Goal: Task Accomplishment & Management: Manage account settings

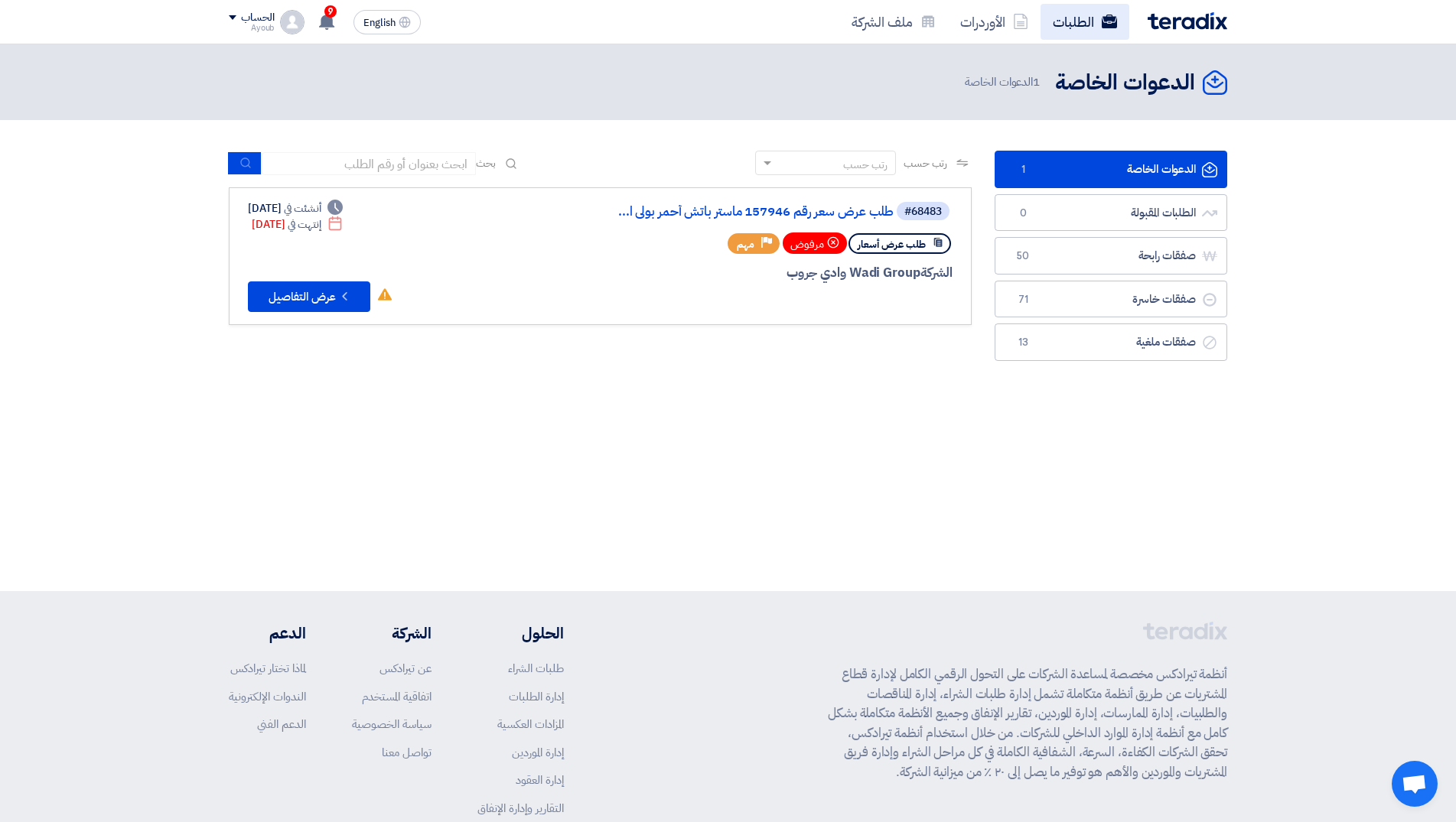
click at [1080, 20] on link "الطلبات" at bounding box center [1085, 22] width 89 height 36
click at [1079, 22] on link "الطلبات" at bounding box center [1085, 22] width 89 height 36
click at [323, 25] on use at bounding box center [327, 22] width 15 height 17
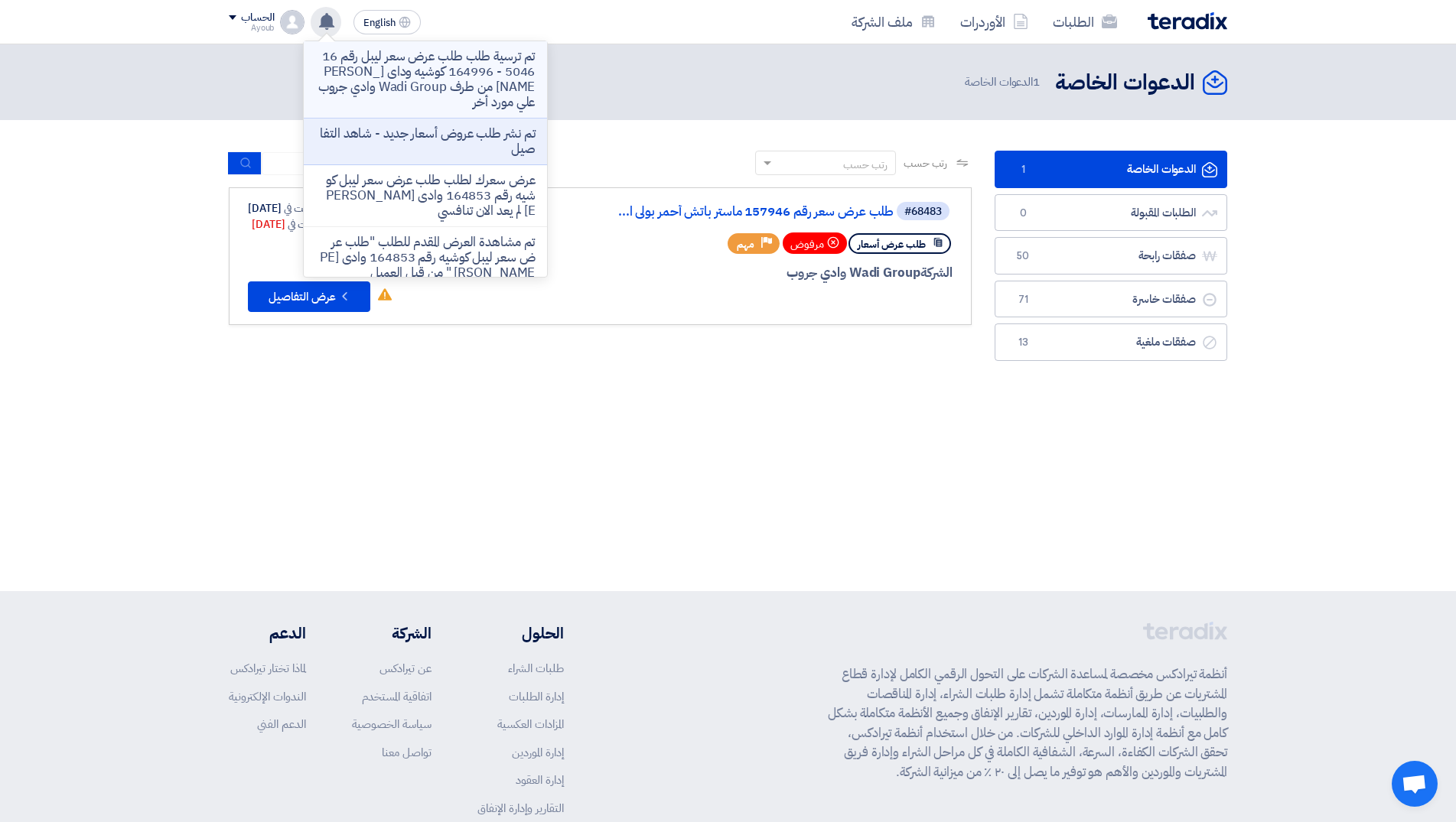
click at [477, 74] on p "تم ترسية طلب طلب عرض سعر ليبل رقم 165046 - 164996 كوشيه وداى [PERSON_NAME] من ط…" at bounding box center [425, 79] width 219 height 61
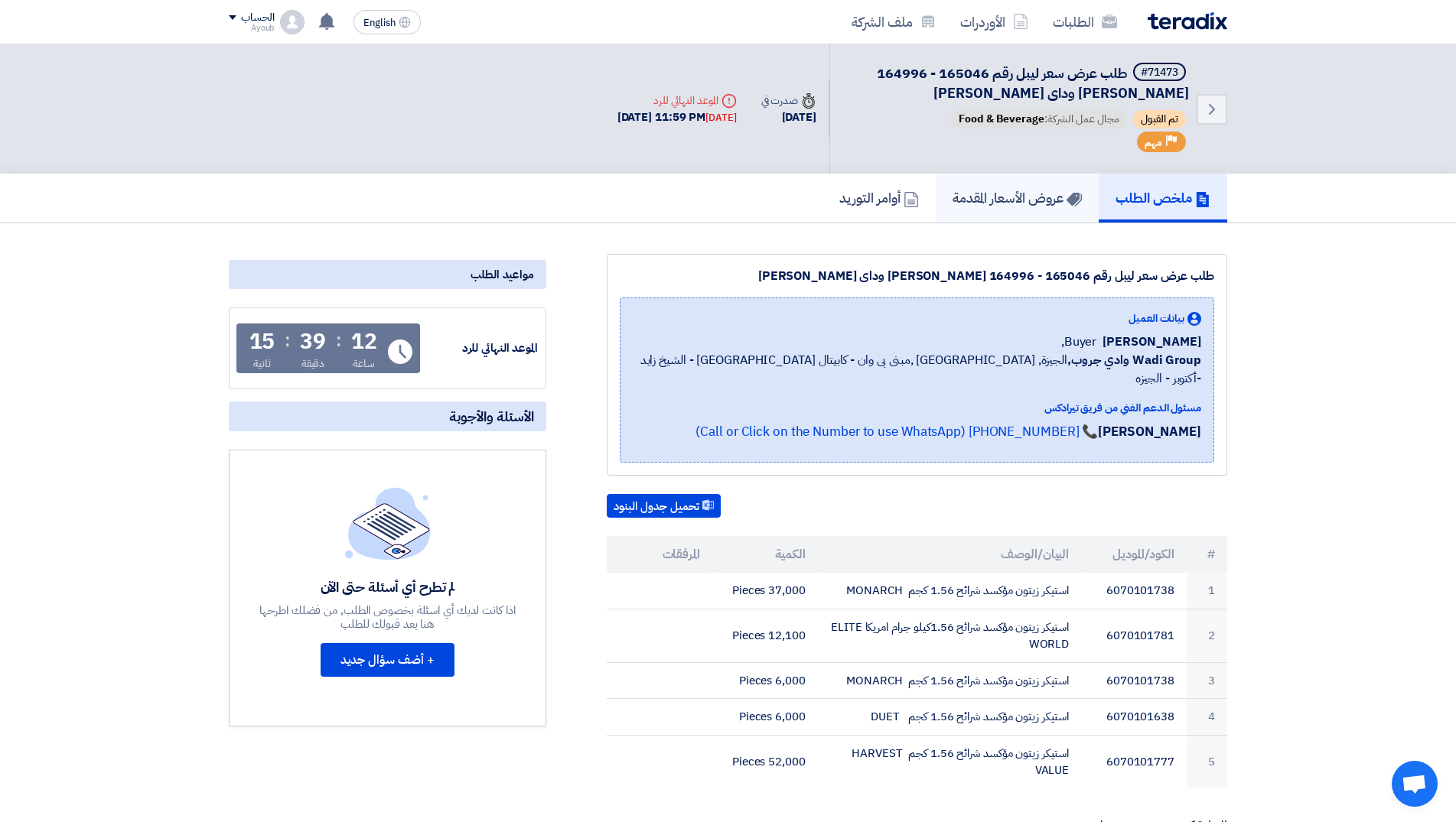
click at [989, 205] on h5 "عروض الأسعار المقدمة" at bounding box center [1017, 198] width 129 height 18
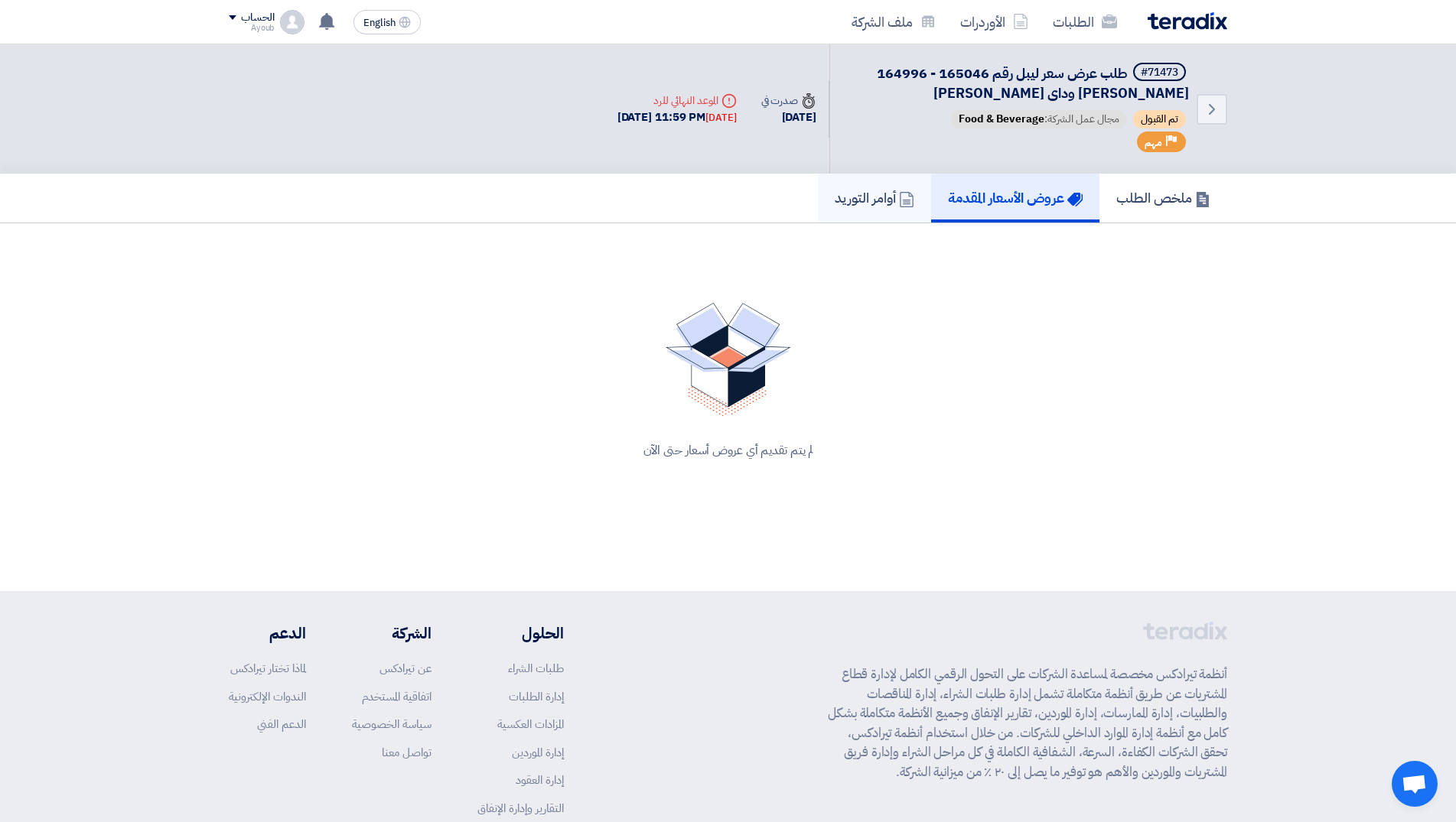
click at [871, 198] on h5 "أوامر التوريد" at bounding box center [874, 198] width 80 height 18
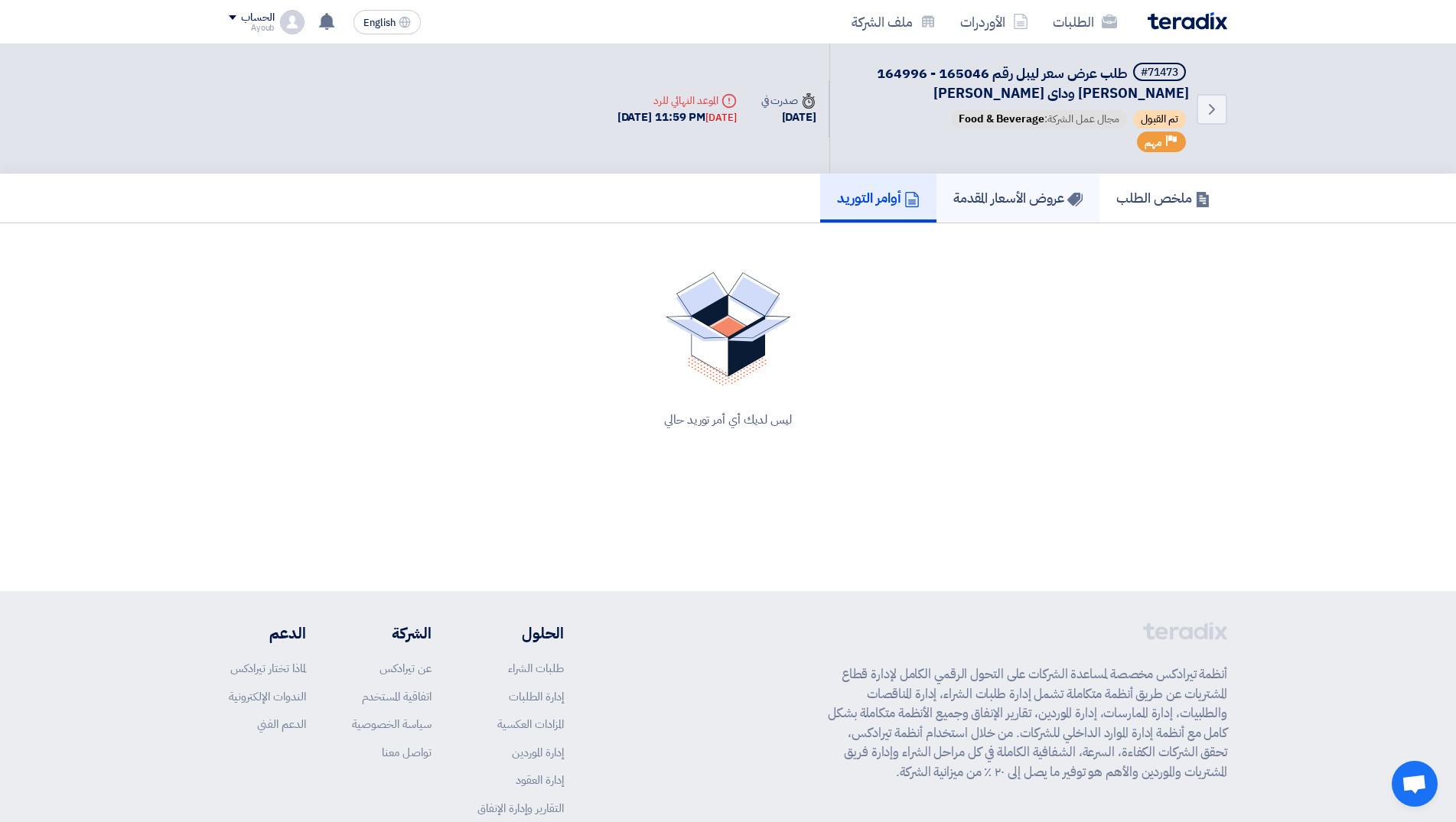
click at [986, 195] on h5 "عروض الأسعار المقدمة" at bounding box center [1017, 198] width 129 height 18
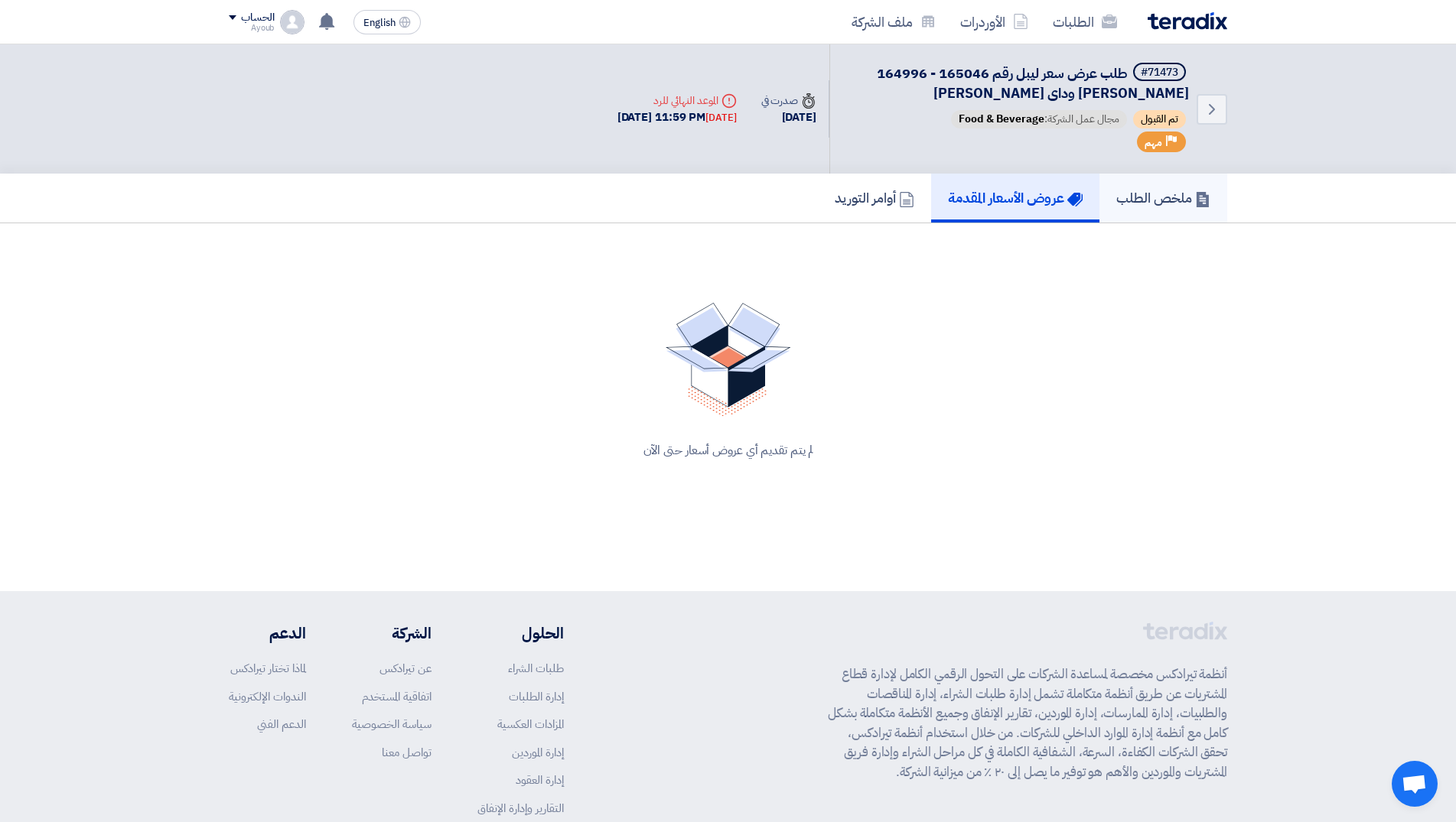
click at [1142, 198] on h5 "ملخص الطلب" at bounding box center [1163, 198] width 94 height 18
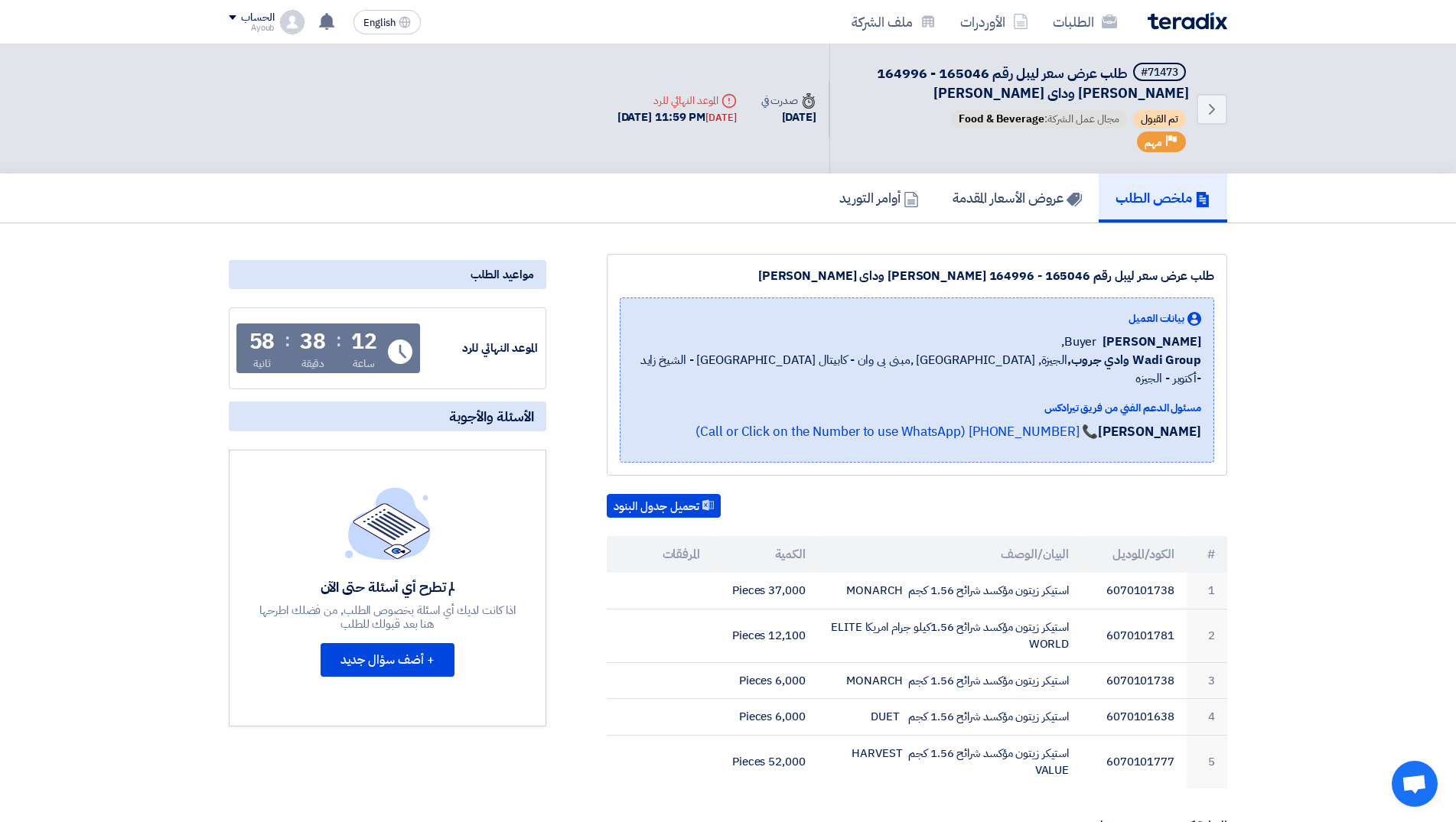
click at [705, 112] on div "[DATE]" at bounding box center [720, 118] width 30 height 15
click at [687, 102] on div "Deadline الموعد النهائي للرد" at bounding box center [677, 100] width 119 height 16
click at [1149, 120] on span "تم القبول" at bounding box center [1159, 119] width 53 height 19
click at [1204, 108] on icon "Back" at bounding box center [1212, 109] width 19 height 19
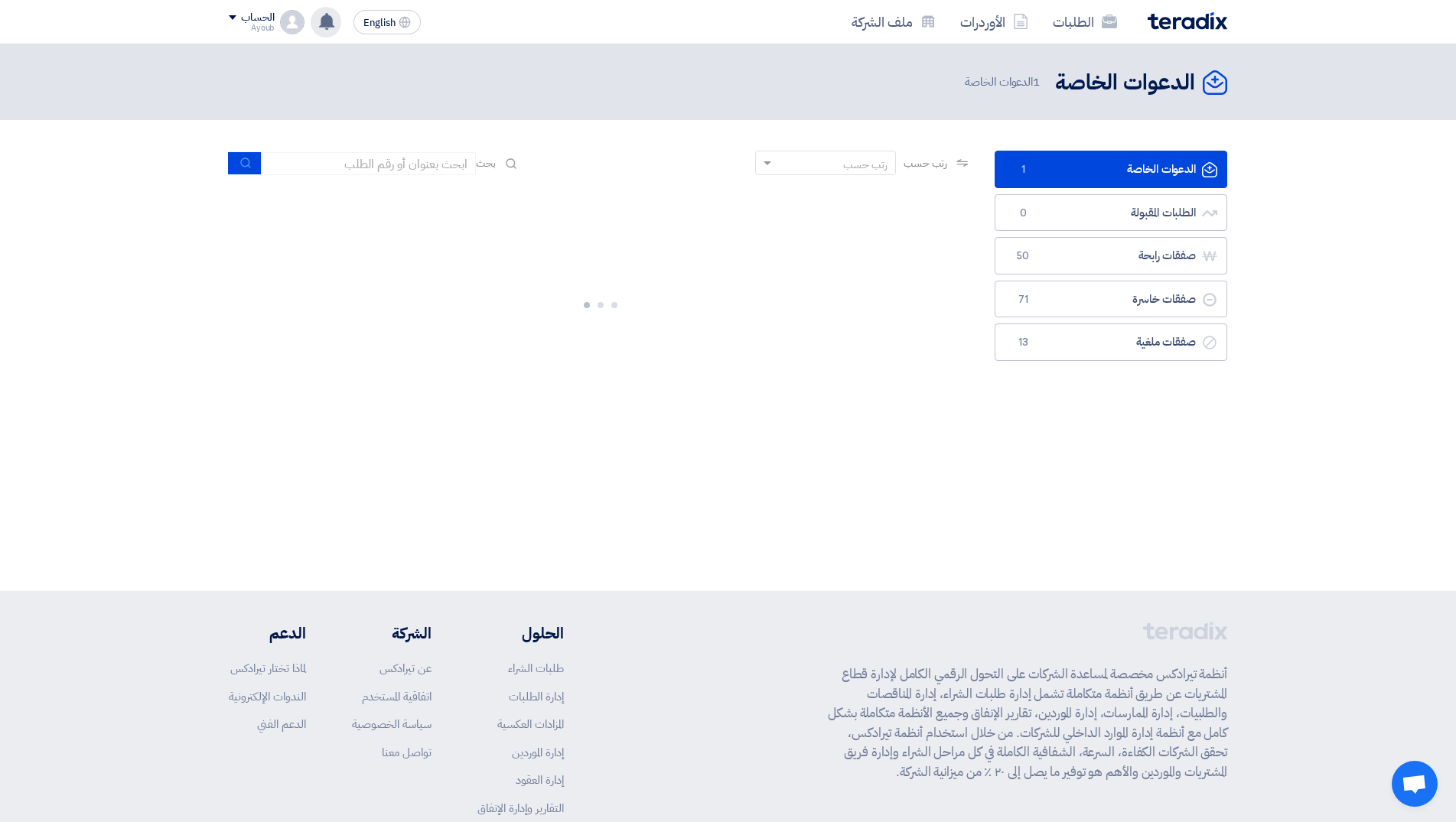
click at [331, 22] on use at bounding box center [327, 22] width 15 height 17
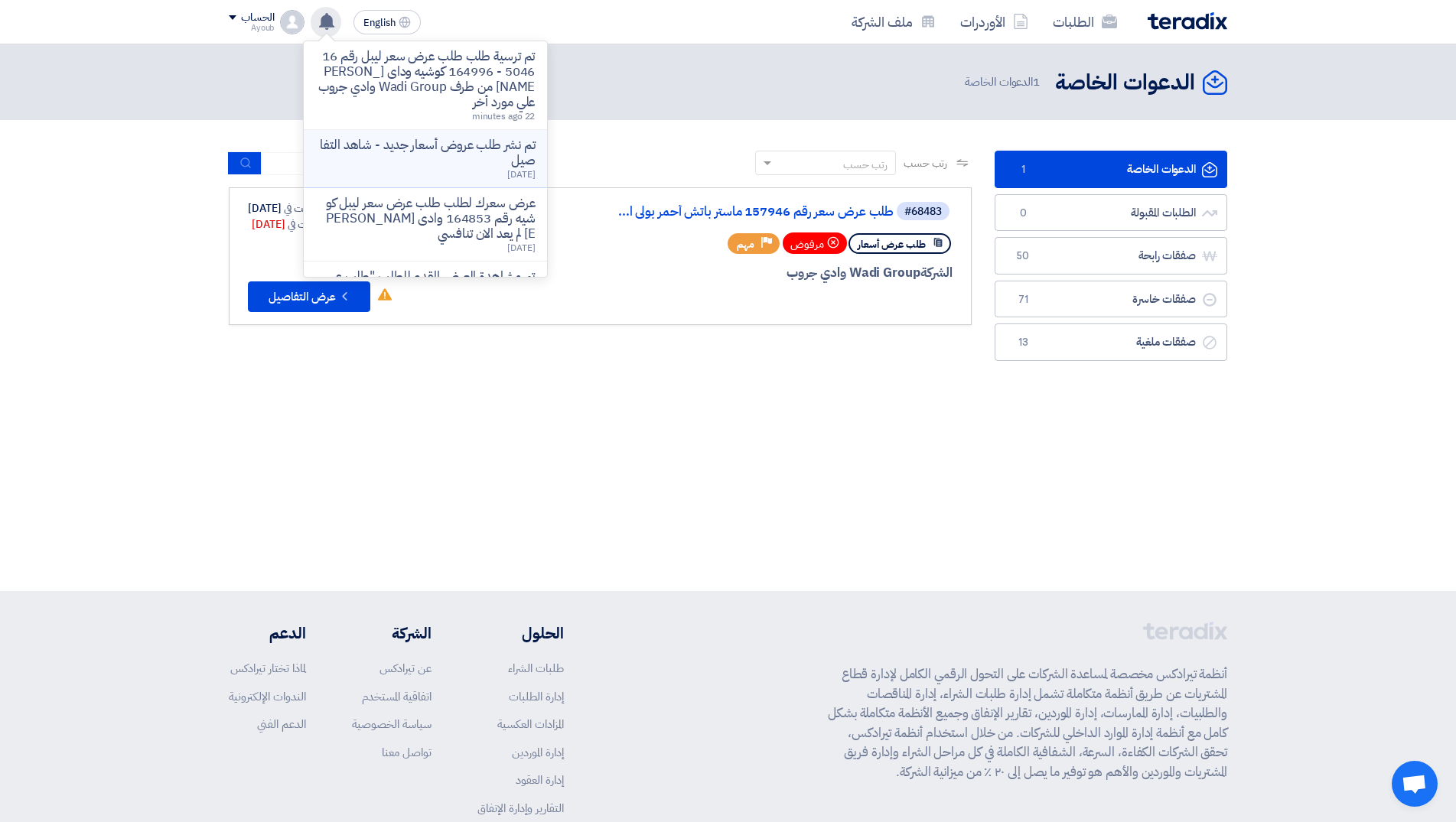
click at [471, 150] on p "تم نشر طلب عروض أسعار جديد - شاهد التفاصيل" at bounding box center [425, 153] width 219 height 30
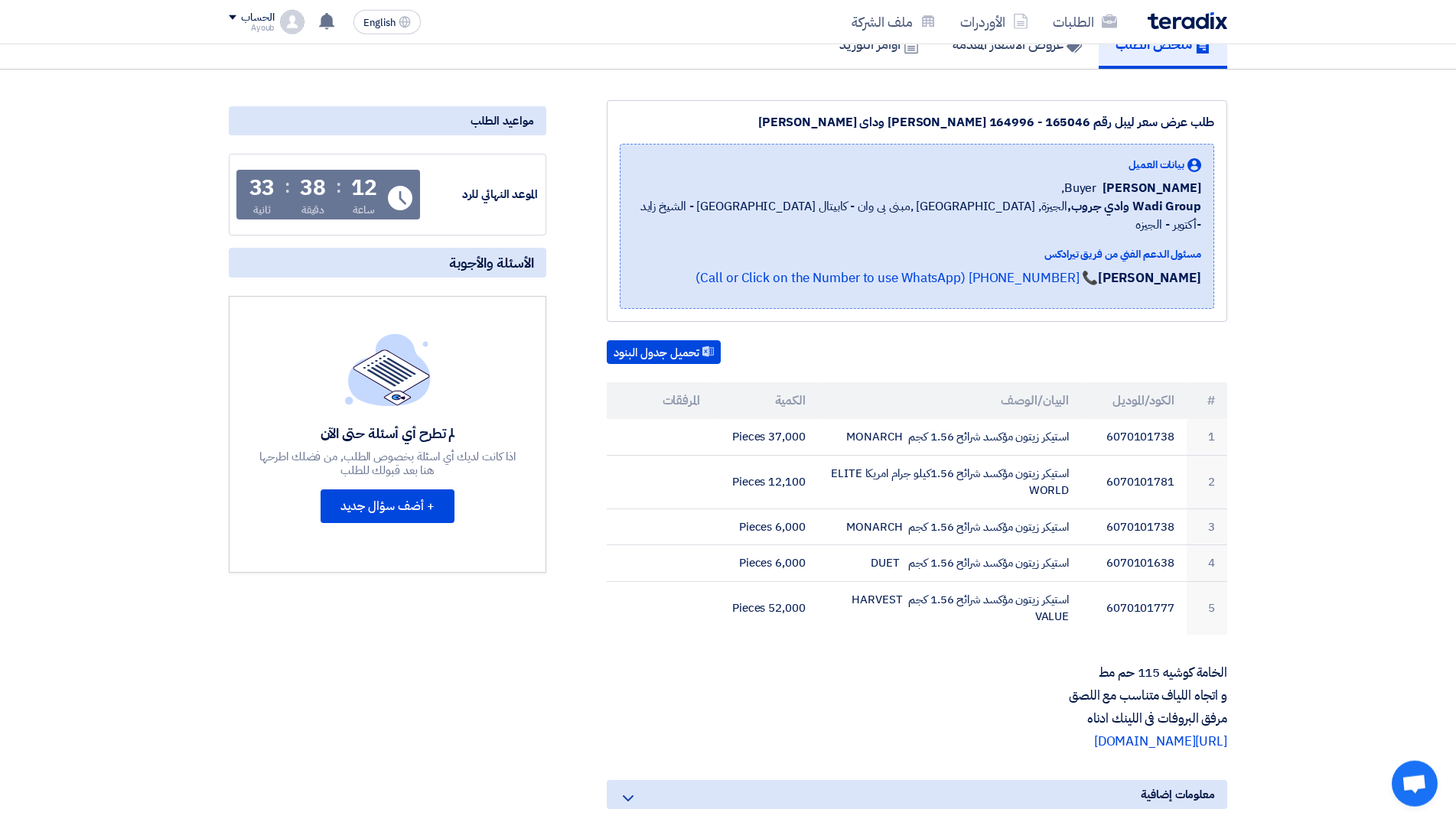
scroll to position [234, 0]
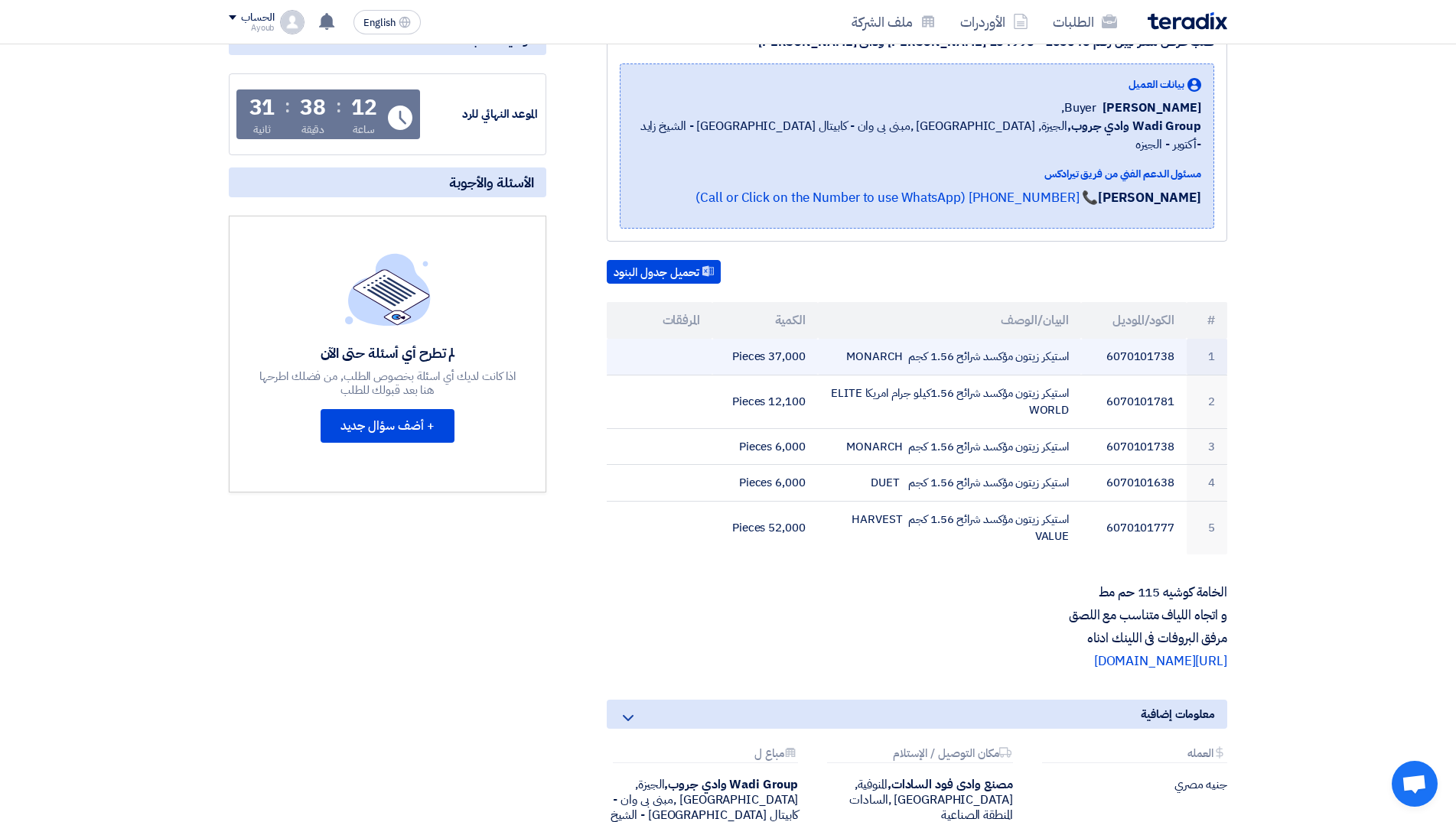
click at [766, 340] on td "37,000 Pieces" at bounding box center [765, 356] width 105 height 36
click at [659, 339] on td at bounding box center [659, 356] width 105 height 36
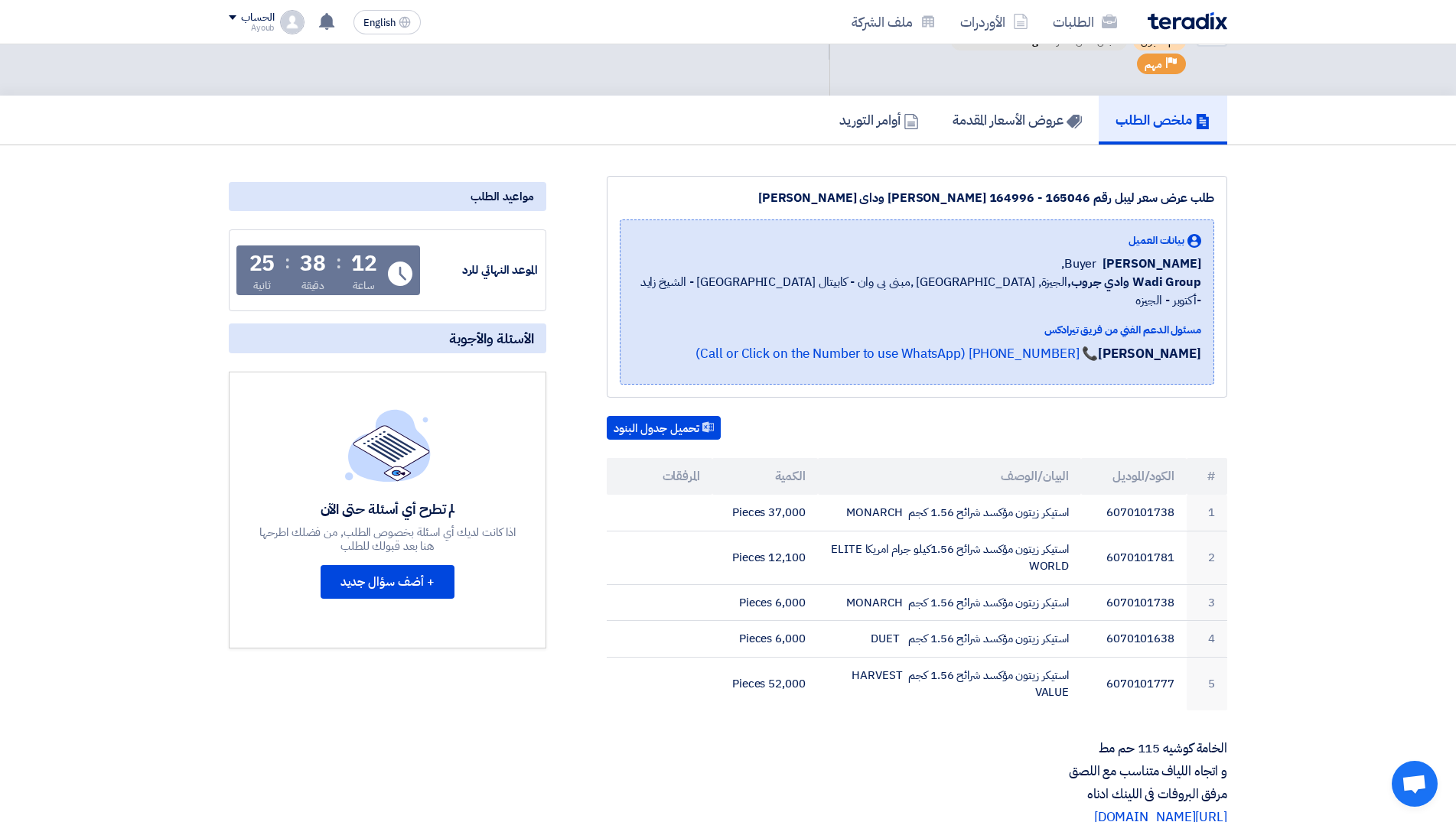
scroll to position [0, 0]
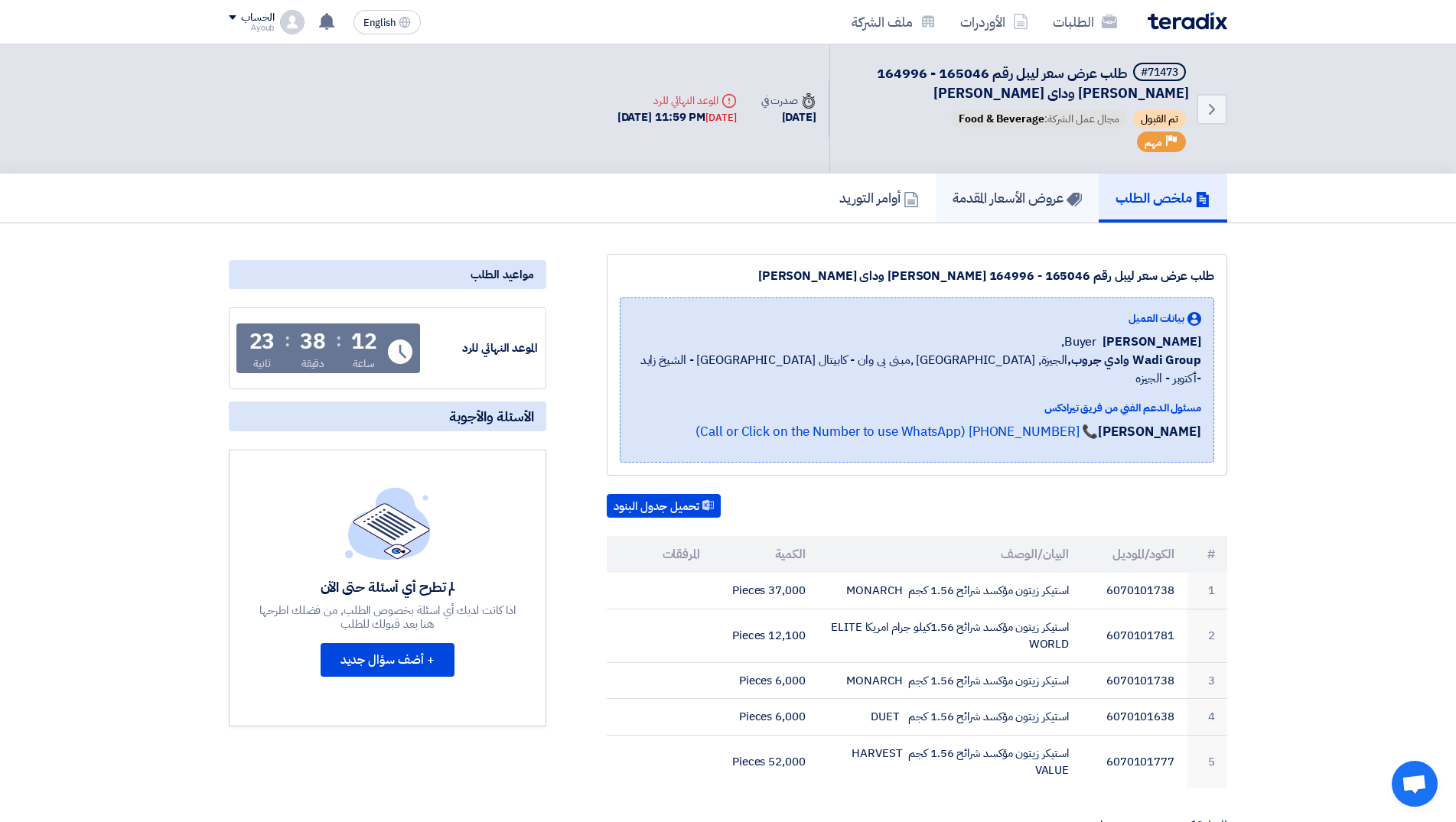
click at [1017, 207] on h5 "عروض الأسعار المقدمة" at bounding box center [1017, 198] width 129 height 18
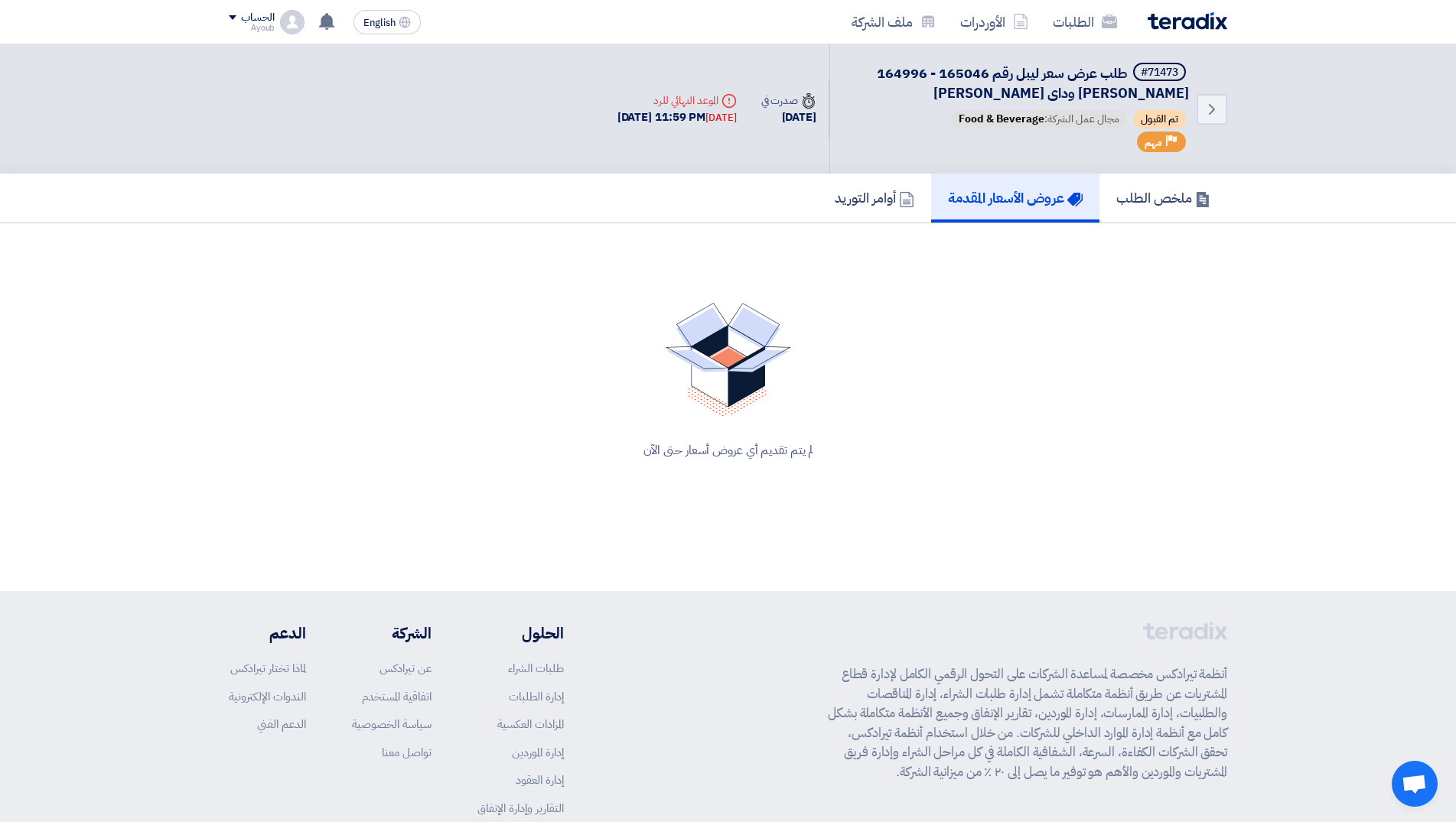
click at [939, 288] on div "لم يتم تقديم أي عروض أسعار حتى الآن" at bounding box center [728, 381] width 998 height 194
click at [743, 373] on img at bounding box center [728, 359] width 126 height 114
click at [1156, 77] on div "#71473" at bounding box center [1159, 73] width 37 height 11
click at [1077, 77] on span "طلب عرض سعر ليبل رقم 165046 - 164996 [PERSON_NAME] وداى [PERSON_NAME]" at bounding box center [1032, 83] width 312 height 40
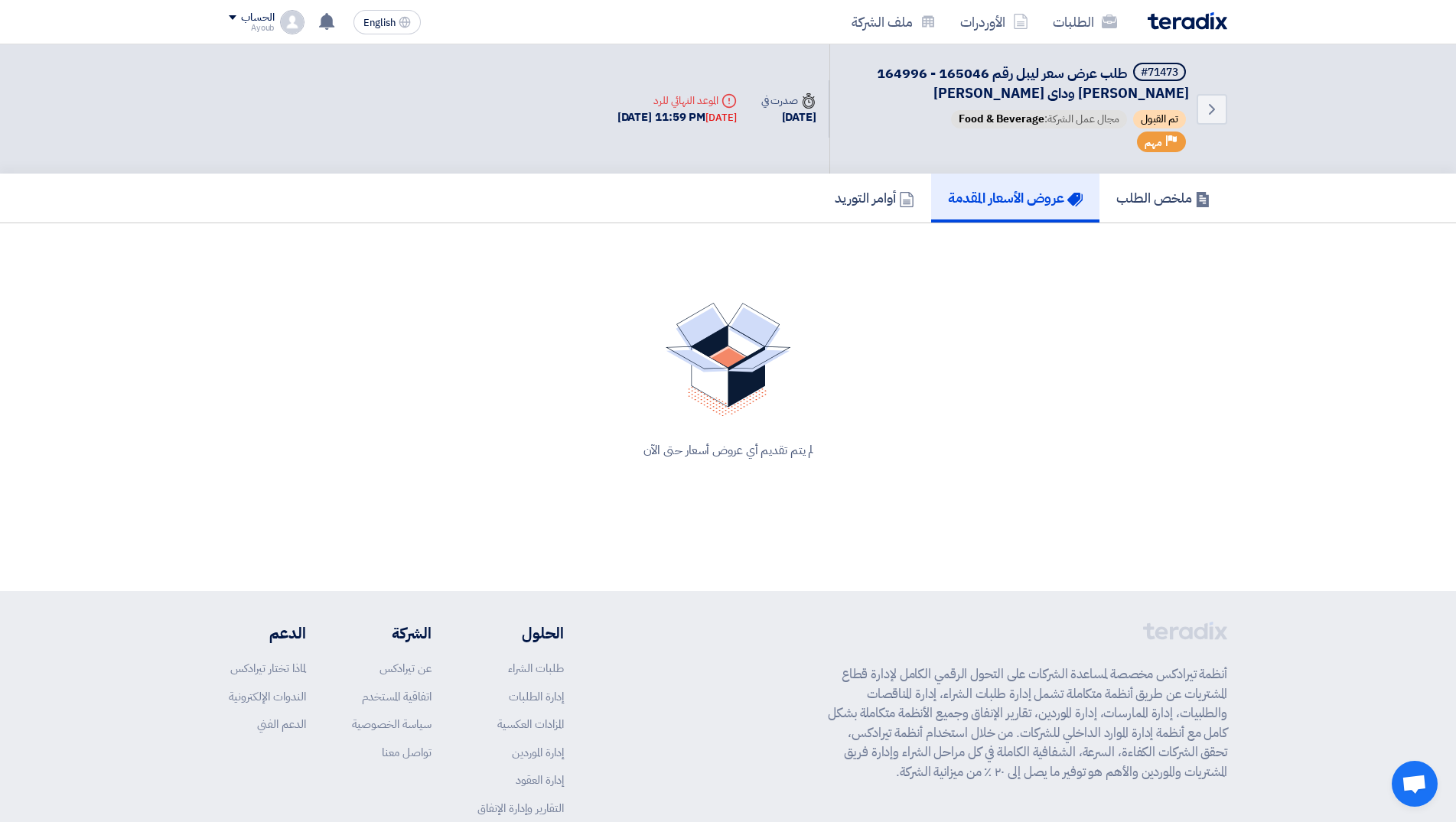
click at [1057, 209] on link "عروض الأسعار المقدمة" at bounding box center [1015, 198] width 168 height 49
click at [1070, 192] on icon at bounding box center [1075, 200] width 15 height 15
click at [1018, 197] on h5 "عروض الأسعار المقدمة" at bounding box center [1015, 198] width 135 height 18
click at [1094, 122] on span "مجال عمل الشركة: Food & Beverage" at bounding box center [1038, 119] width 176 height 19
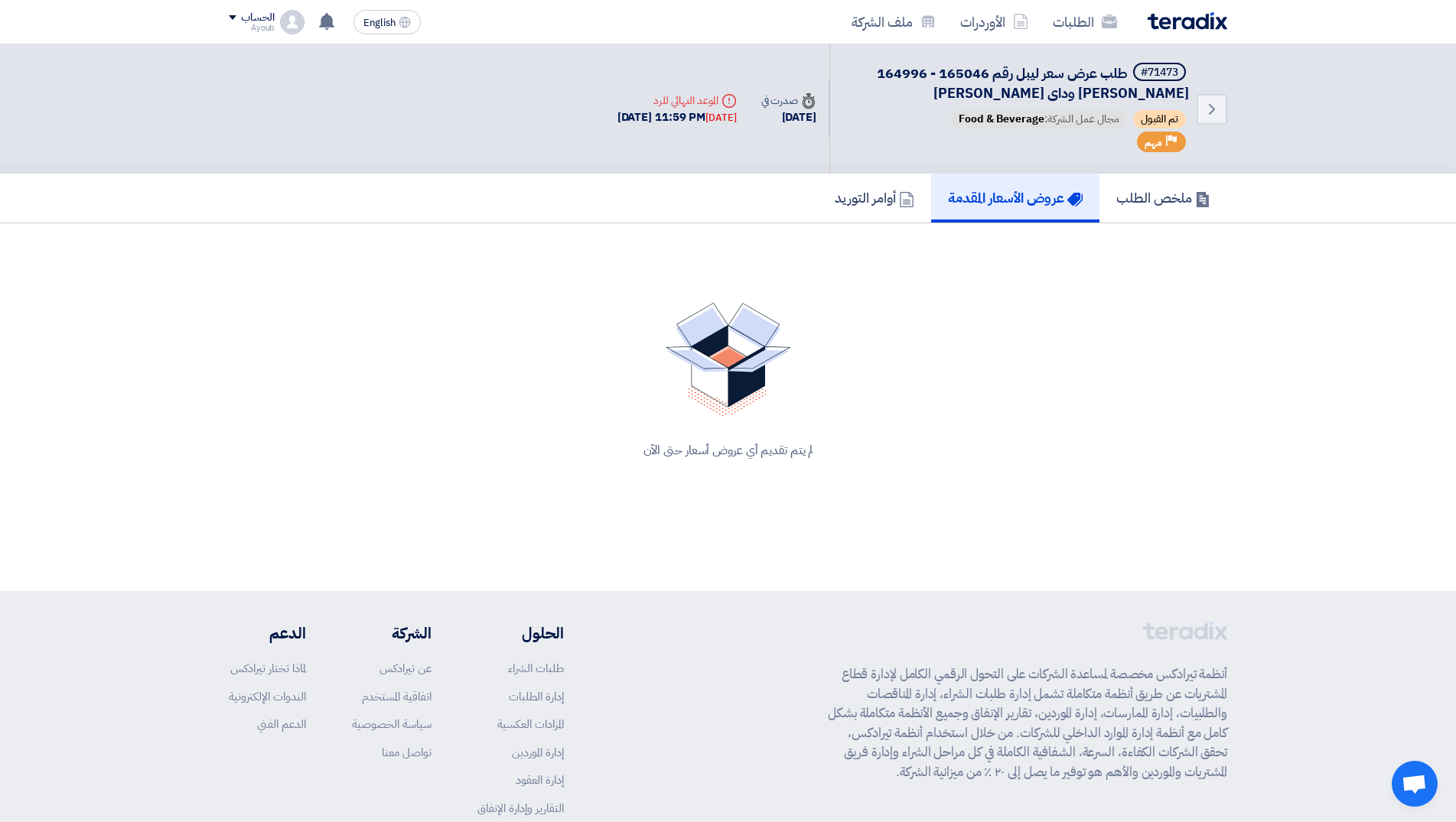
click at [1146, 99] on span "طلب عرض سعر ليبل رقم 165046 - 164996 [PERSON_NAME] وداى [PERSON_NAME]" at bounding box center [1032, 83] width 312 height 40
click at [1146, 77] on div "#71473" at bounding box center [1159, 73] width 37 height 11
click at [1082, 336] on div "لم يتم تقديم أي عروض أسعار حتى الآن" at bounding box center [728, 381] width 998 height 194
click at [1030, 183] on link "عروض الأسعار المقدمة" at bounding box center [1015, 198] width 168 height 49
click at [1171, 198] on h5 "ملخص الطلب" at bounding box center [1163, 198] width 94 height 18
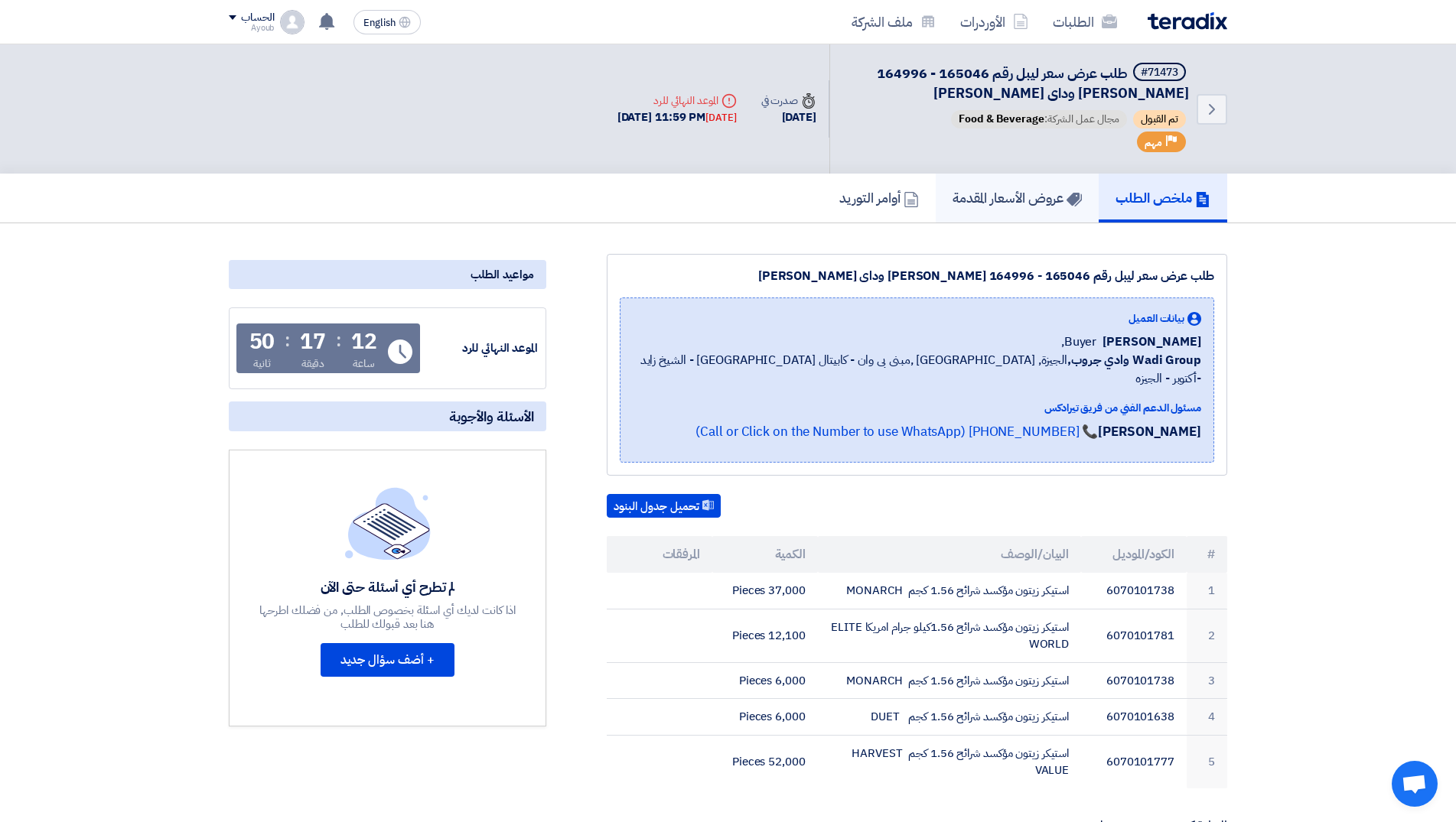
click at [1050, 205] on h5 "عروض الأسعار المقدمة" at bounding box center [1017, 198] width 129 height 18
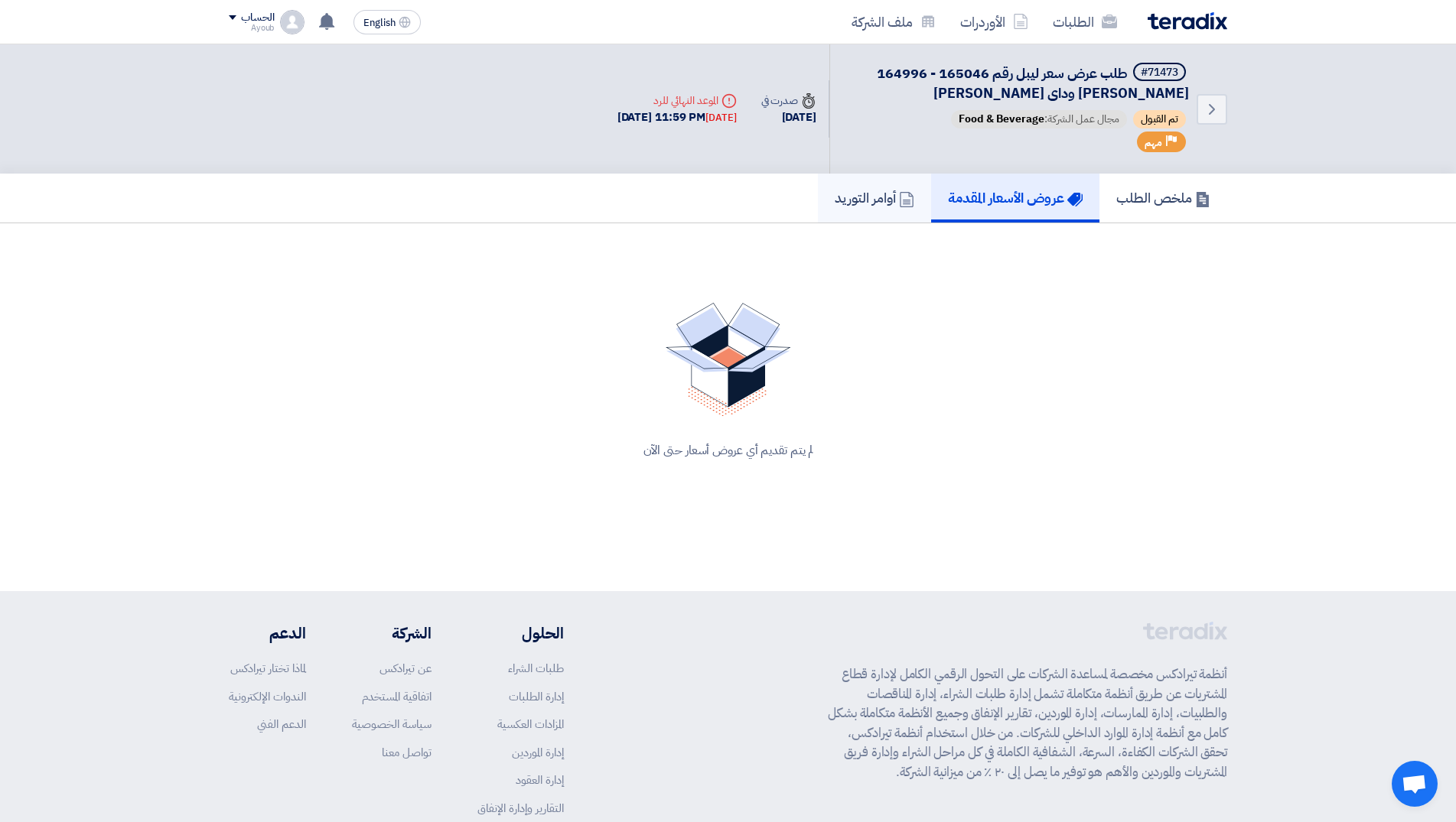
click at [862, 198] on h5 "أوامر التوريد" at bounding box center [874, 198] width 80 height 18
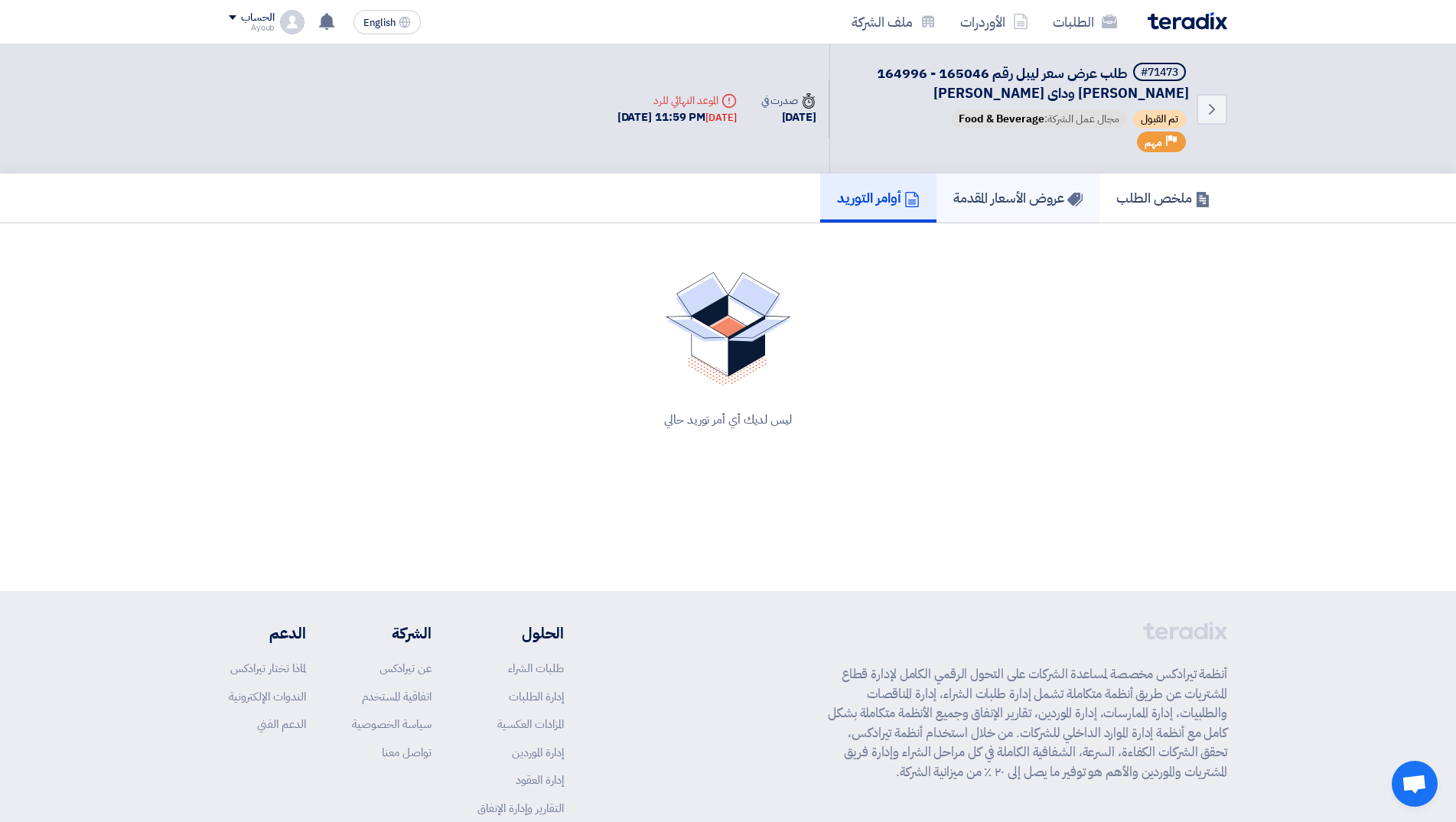
click at [1016, 198] on h5 "عروض الأسعار المقدمة" at bounding box center [1017, 198] width 129 height 18
